Goal: Transaction & Acquisition: Purchase product/service

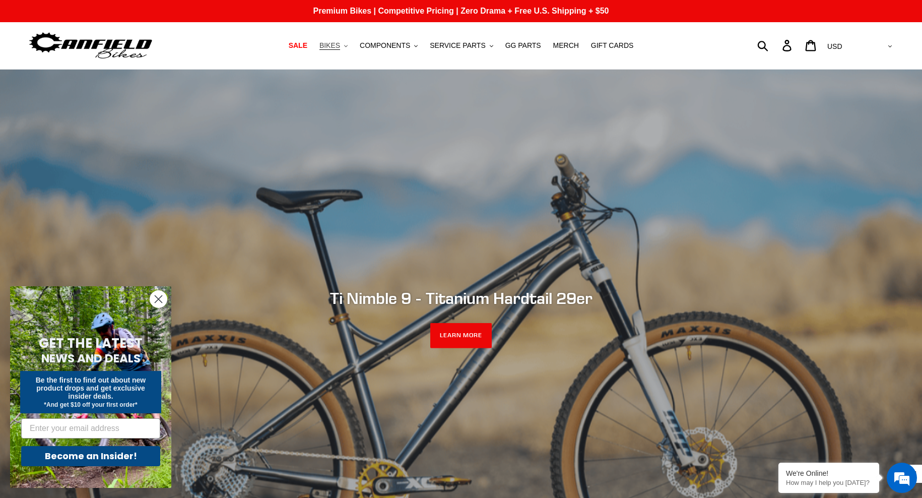
click at [338, 44] on span "BIKES" at bounding box center [329, 45] width 21 height 9
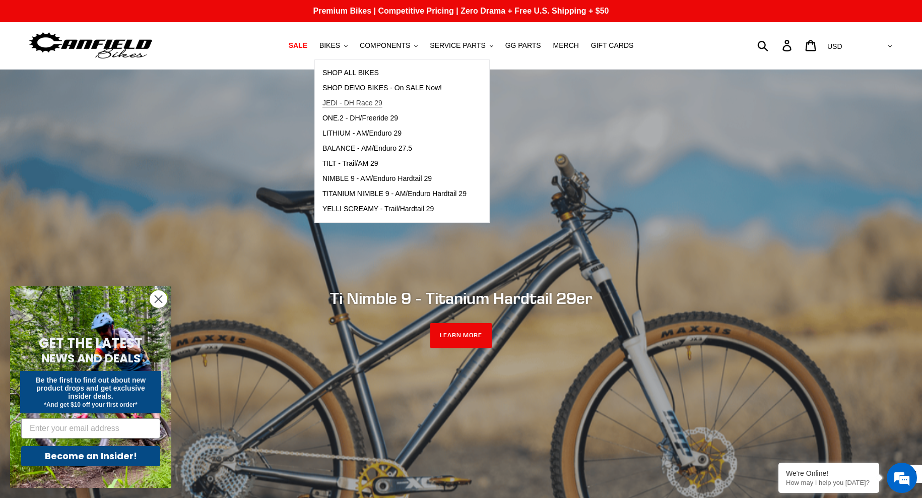
click at [365, 103] on span "JEDI - DH Race 29" at bounding box center [352, 103] width 60 height 9
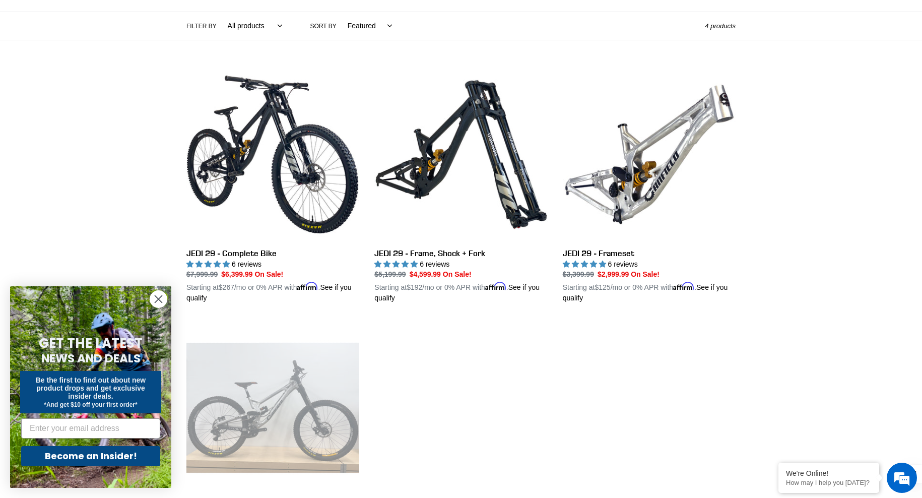
scroll to position [231, 0]
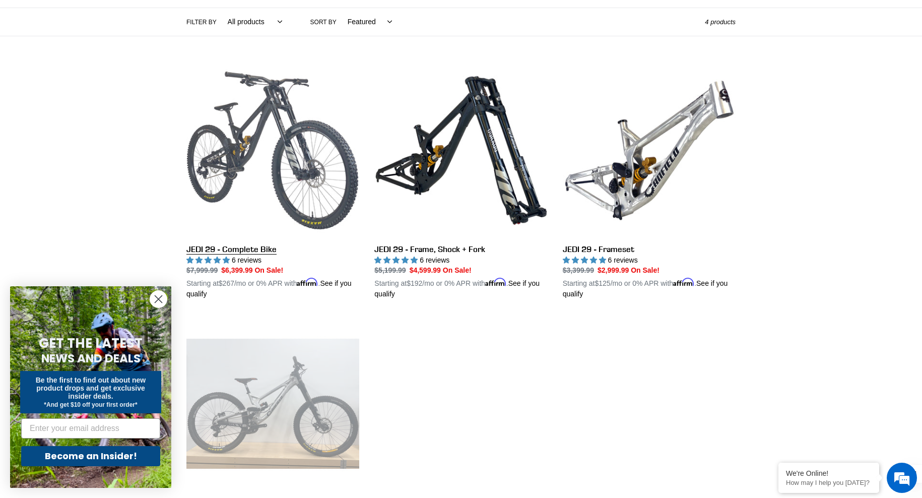
click at [254, 113] on link "JEDI 29 - Complete Bike" at bounding box center [272, 182] width 173 height 236
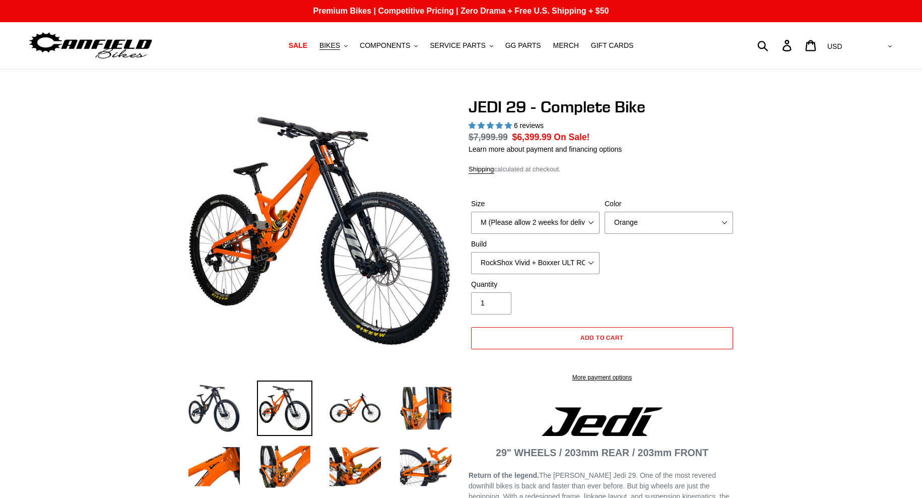
select select "highest-rating"
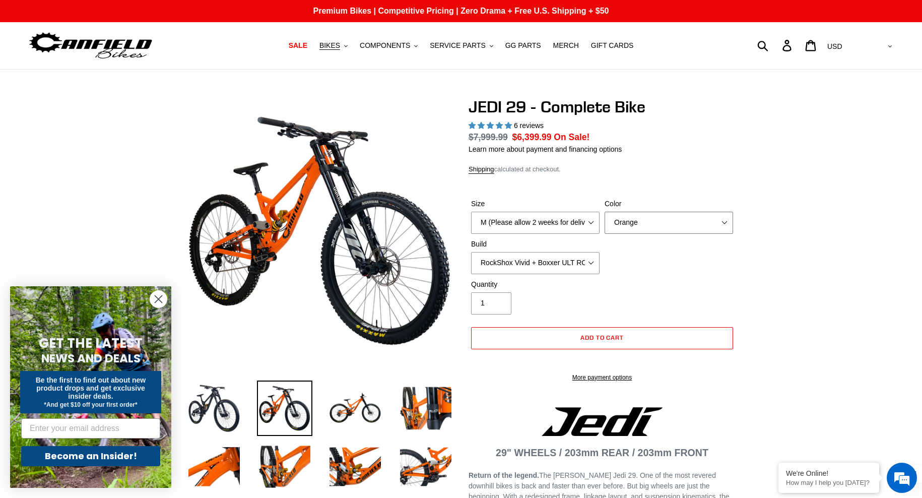
click at [644, 227] on select "Orange Stealth Black Raw" at bounding box center [669, 223] width 128 height 22
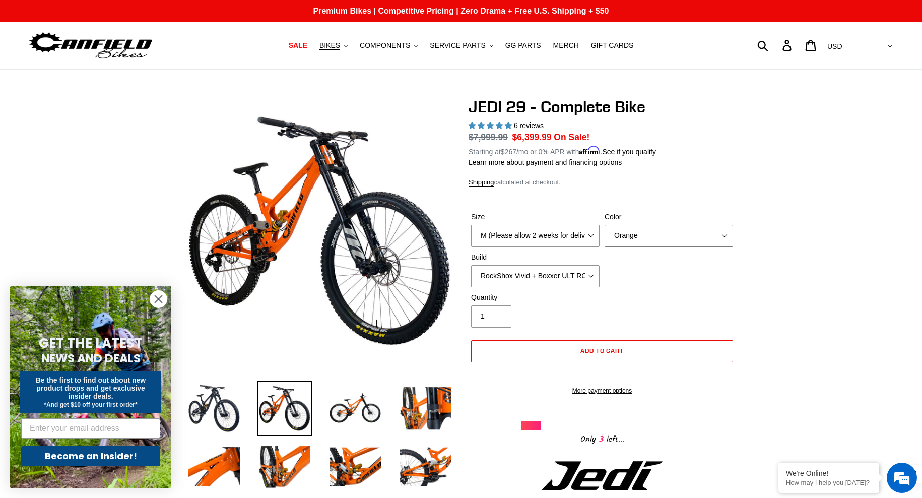
select select "Raw"
click at [605, 225] on select "Orange Stealth Black Raw" at bounding box center [669, 236] width 128 height 22
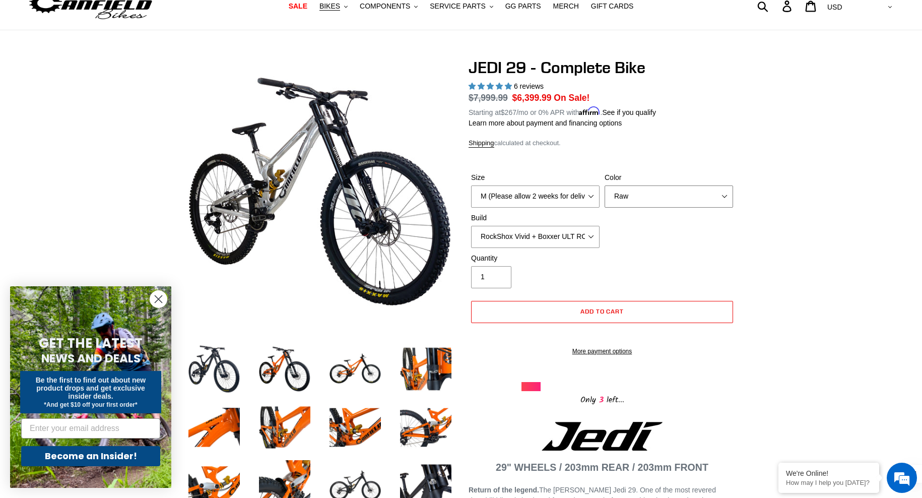
scroll to position [41, 0]
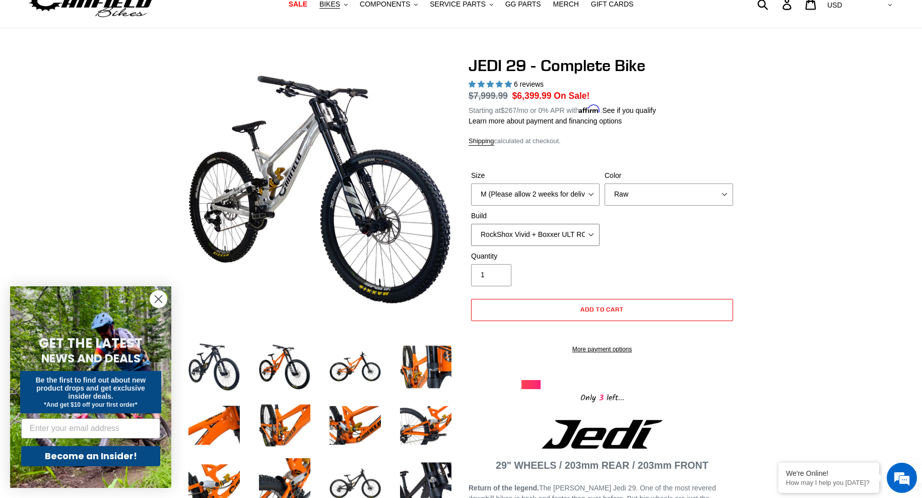
click at [550, 233] on select "RockShox Vivid + Boxxer ULT RC2 C3 200 + SRAM XO RockShox Vivid + Boxxer ULT RC…" at bounding box center [535, 235] width 128 height 22
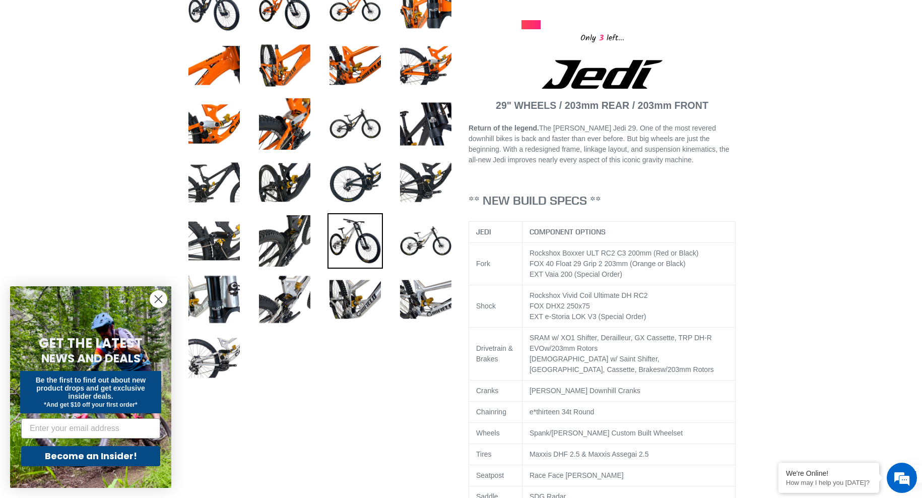
scroll to position [402, 0]
drag, startPoint x: 531, startPoint y: 347, endPoint x: 605, endPoint y: 350, distance: 74.6
click at [605, 350] on div "SRAM w/ XO1 Shifter, Derailleur, GX Cassette, TRP DH-R EVO w/203mm Rotors" at bounding box center [629, 342] width 199 height 21
click at [532, 349] on div "SRAM w/ XO1 Shifter, Derailleur, GX Cassette, TRP DH-R EVO w/203mm Rotors" at bounding box center [629, 342] width 199 height 21
drag, startPoint x: 532, startPoint y: 349, endPoint x: 650, endPoint y: 348, distance: 117.9
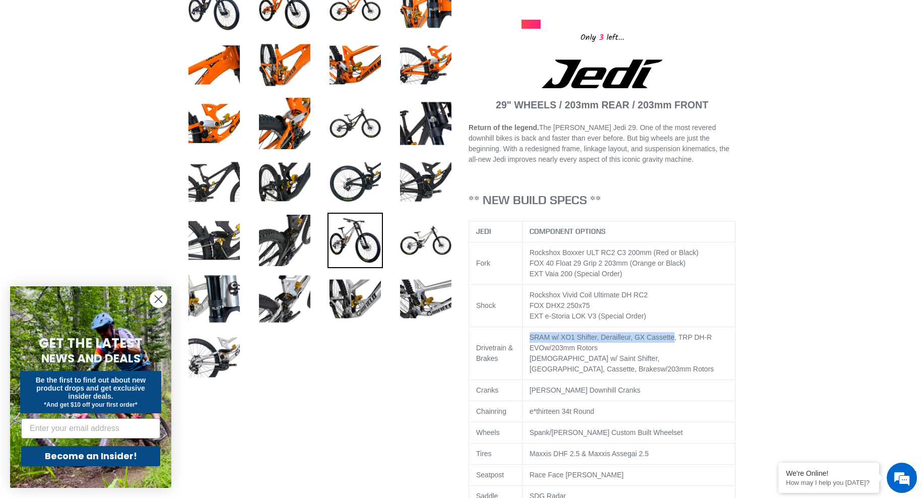
click at [650, 348] on div "SRAM w/ XO1 Shifter, Derailleur, GX Cassette, TRP DH-R EVO w/203mm Rotors" at bounding box center [629, 342] width 199 height 21
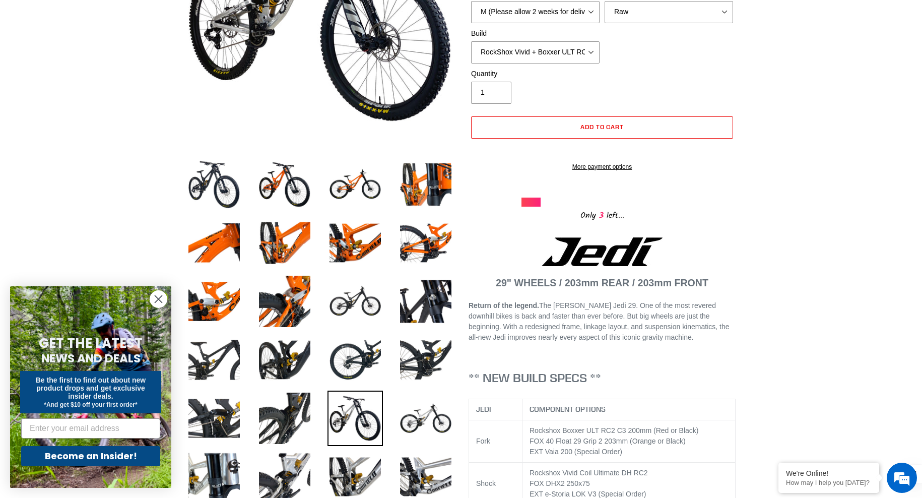
scroll to position [0, 0]
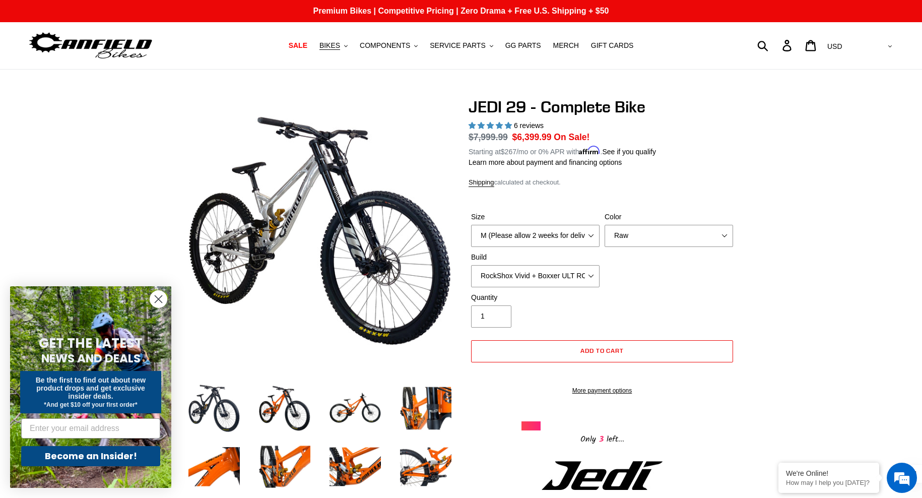
click at [528, 141] on span "$6,399.99" at bounding box center [531, 137] width 39 height 10
drag, startPoint x: 600, startPoint y: 137, endPoint x: 515, endPoint y: 140, distance: 84.7
click at [516, 140] on dl "Regular price $7,999.99 Sale price $6,399.99 On Sale! Unit price / per Starting…" at bounding box center [602, 143] width 267 height 26
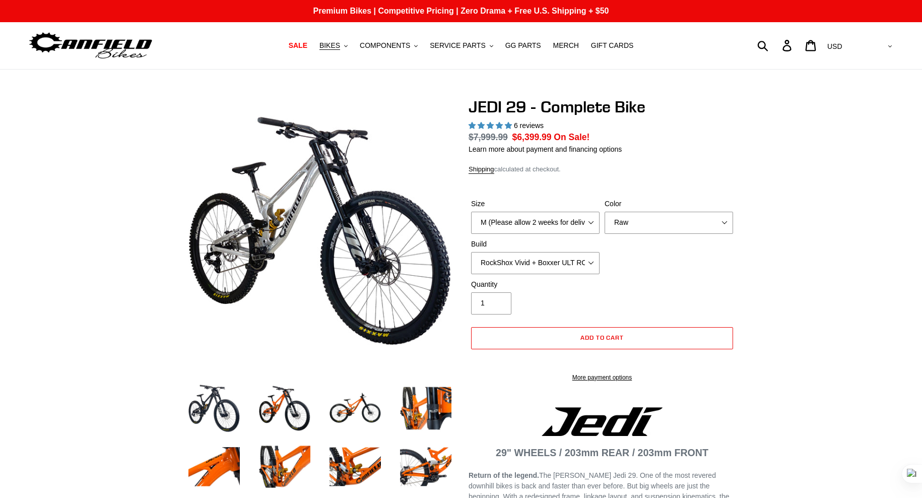
select select "highest-rating"
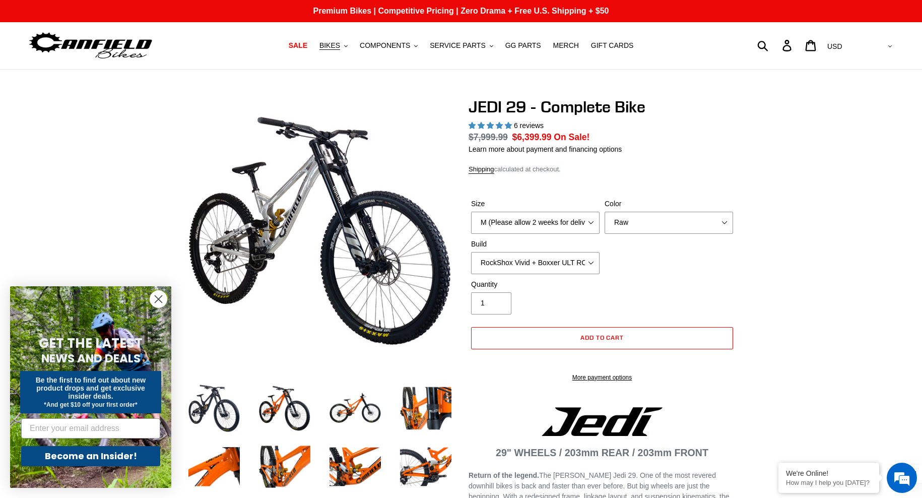
select select "RockShox Vivid + Boxxer ULT RC2 C3 200 + Shimano"
click at [471, 252] on select "RockShox Vivid + Boxxer ULT RC2 C3 200 + SRAM XO RockShox Vivid + Boxxer ULT RC…" at bounding box center [535, 263] width 128 height 22
